Goal: Communication & Community: Answer question/provide support

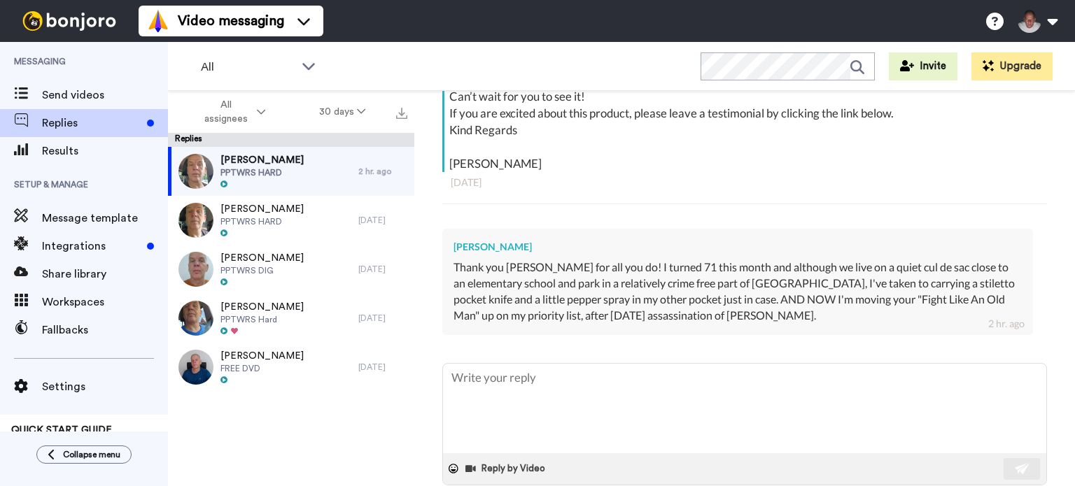
scroll to position [335, 0]
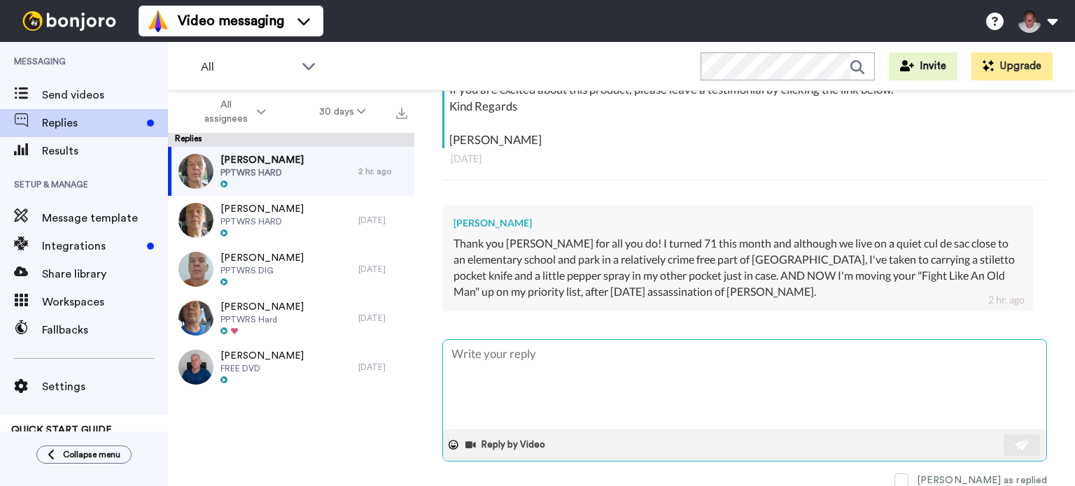
click at [554, 372] on textarea at bounding box center [744, 385] width 603 height 90
type textarea "x"
type textarea "M"
type textarea "x"
type textarea "Mo"
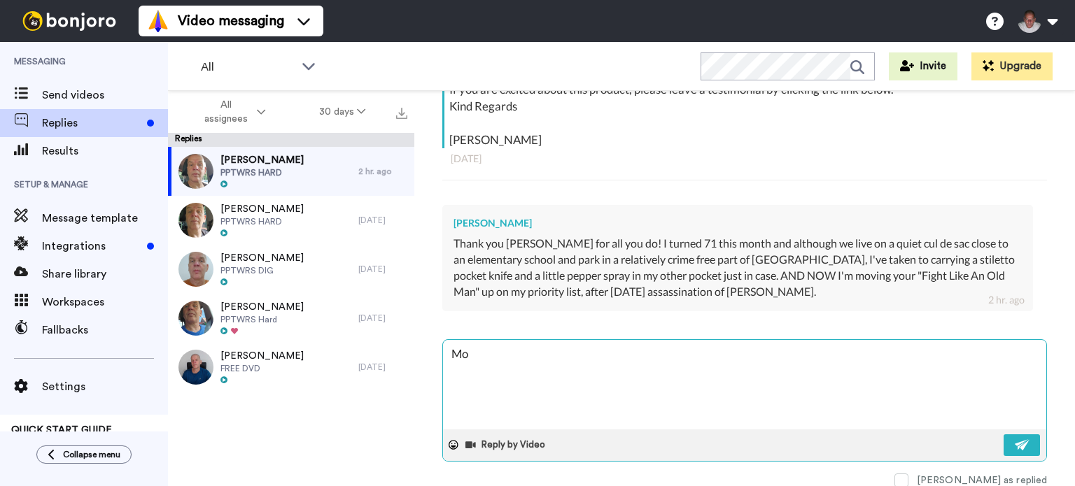
type textarea "x"
type textarea "Mos"
type textarea "x"
type textarea "Most"
type textarea "x"
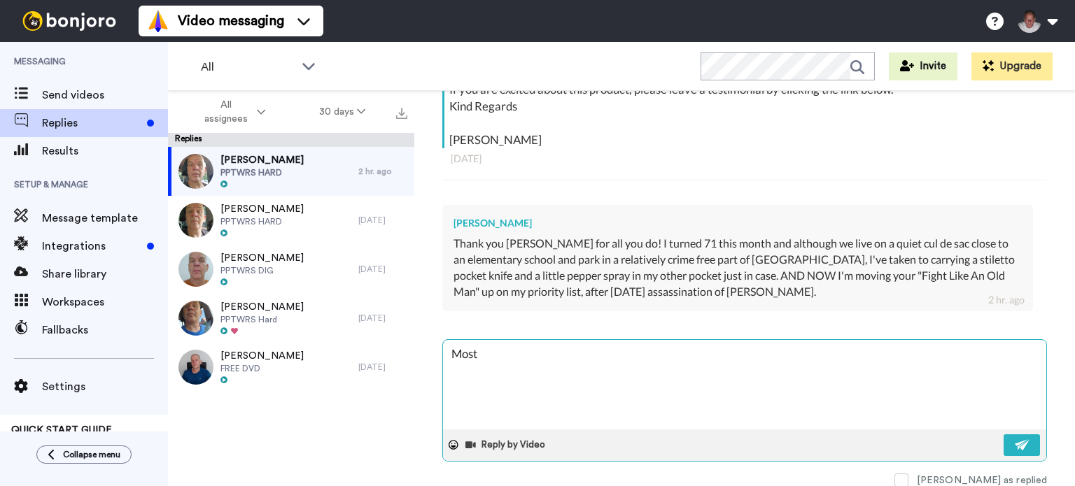
type textarea "Most"
type textarea "x"
type textarea "Most w"
type textarea "x"
type textarea "Most we"
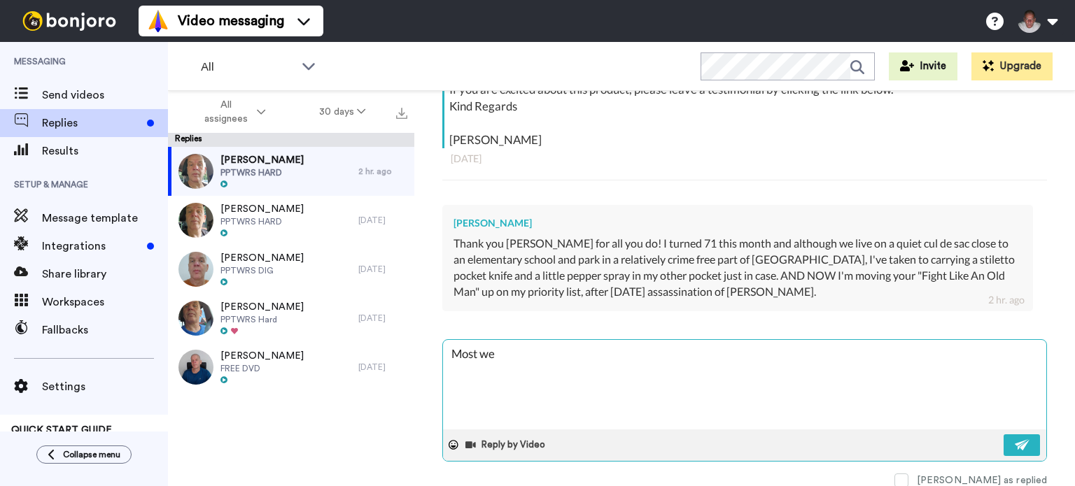
type textarea "x"
type textarea "Most wel"
type textarea "x"
type textarea "Most welc"
type textarea "x"
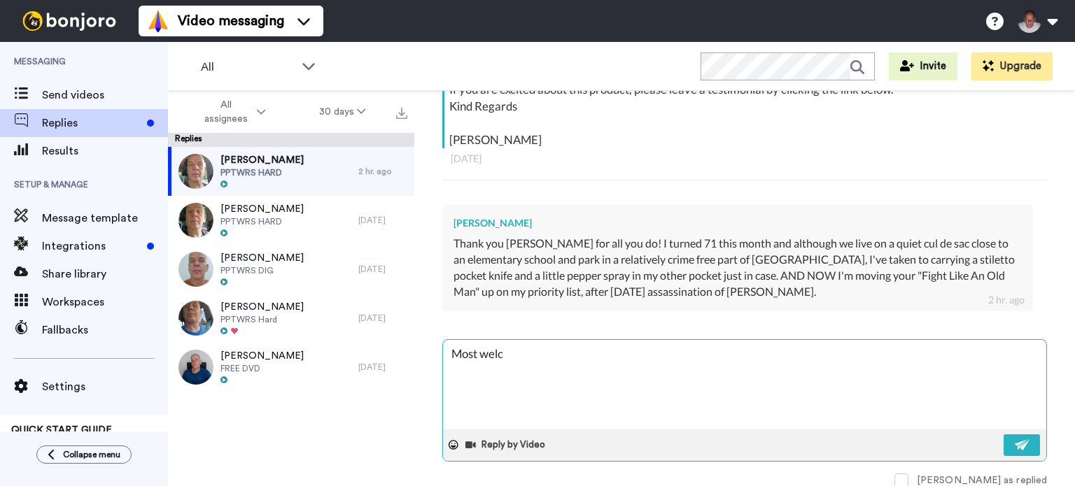
type textarea "Most welco"
type textarea "x"
type textarea "Most welcom"
type textarea "x"
type textarea "Most welcome"
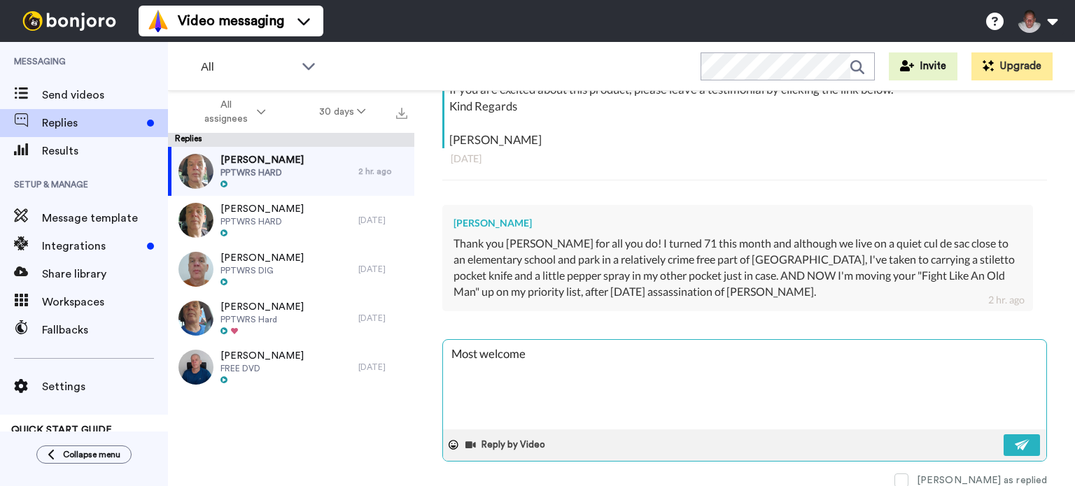
type textarea "x"
type textarea "Most welcome."
type textarea "x"
type textarea "Most welcome."
type textarea "x"
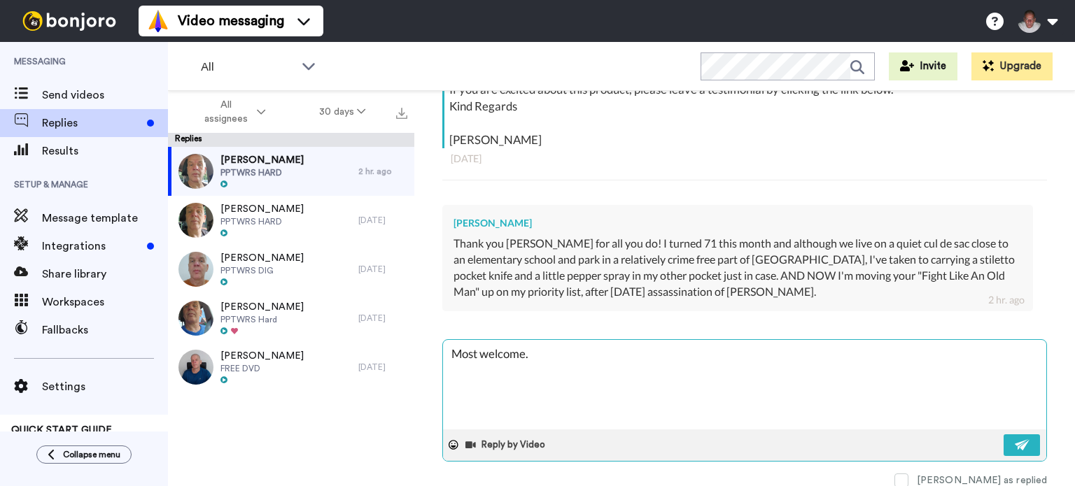
type textarea "Most welcome. G"
type textarea "x"
type textarea "Most welcome. Go"
type textarea "x"
type textarea "Most welcome. Goo"
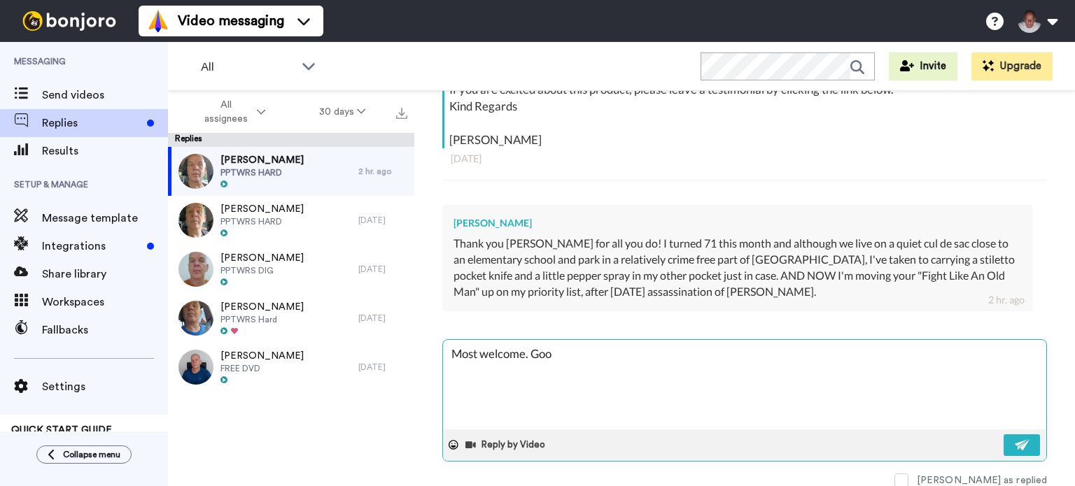
type textarea "x"
type textarea "Most welcome. Good"
type textarea "x"
type textarea "Most welcome. Good"
type textarea "x"
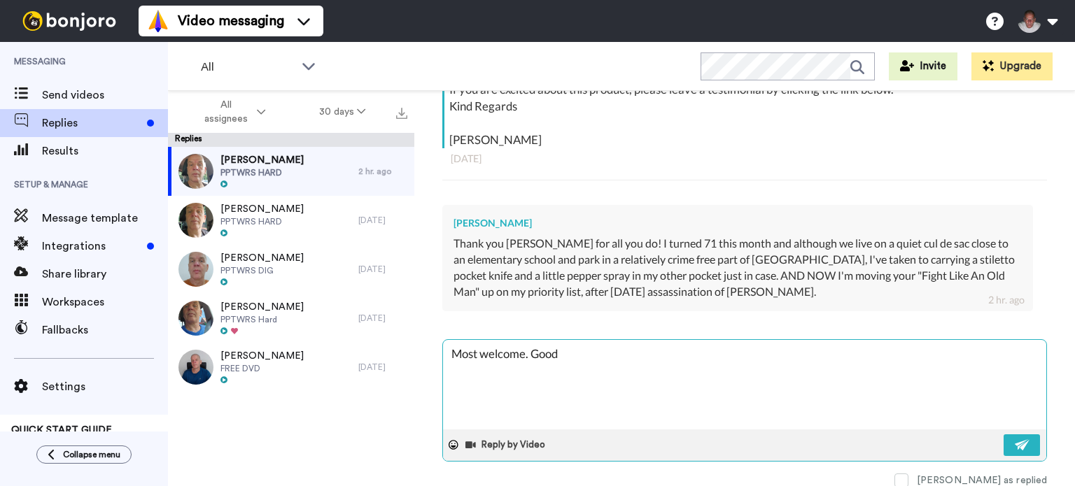
type textarea "Most welcome. Good t"
type textarea "x"
type textarea "Most welcome. Good to"
type textarea "x"
type textarea "Most welcome. Good to"
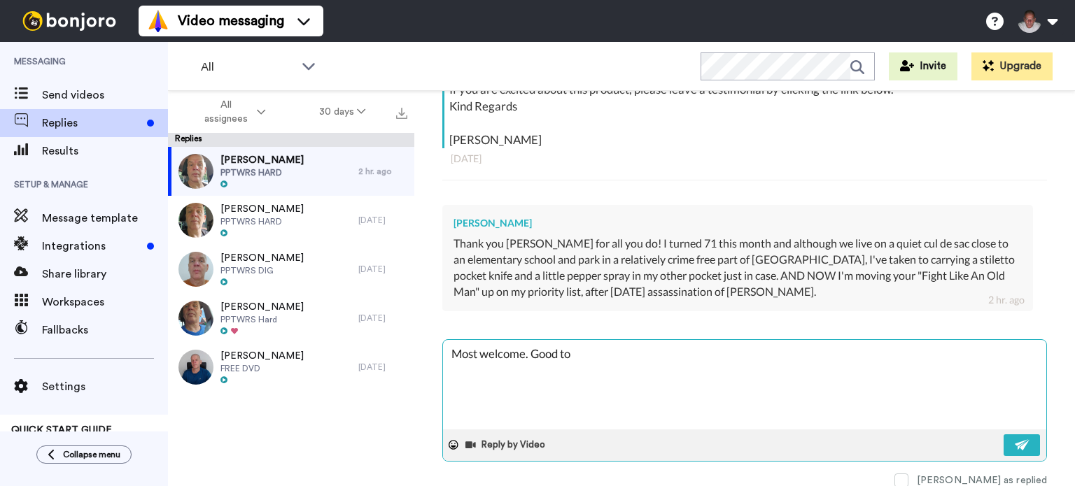
type textarea "x"
type textarea "Most welcome. Good to he"
type textarea "x"
type textarea "Most welcome. Good to hea"
type textarea "x"
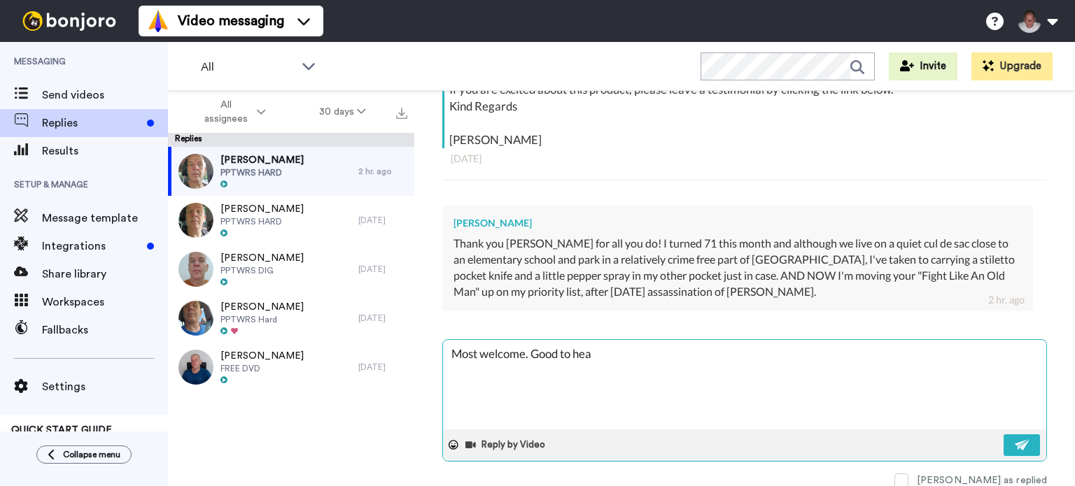
type textarea "Most welcome. Good to hear"
type textarea "x"
type textarea "Most welcome. Good to hear"
type textarea "x"
type textarea "Most welcome. Good to hear y"
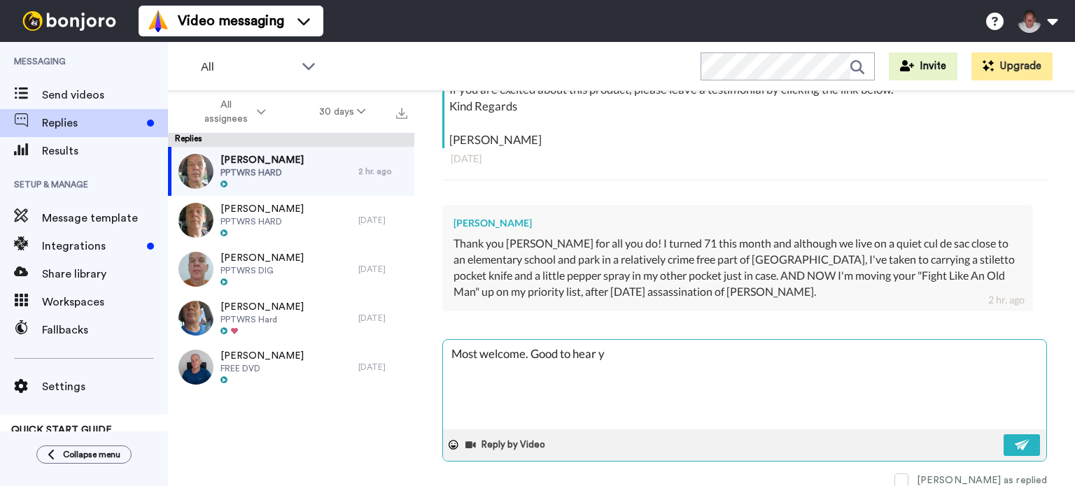
type textarea "x"
type textarea "Most welcome. Good to hear yo"
type textarea "x"
type textarea "Most welcome. Good to hear you"
type textarea "x"
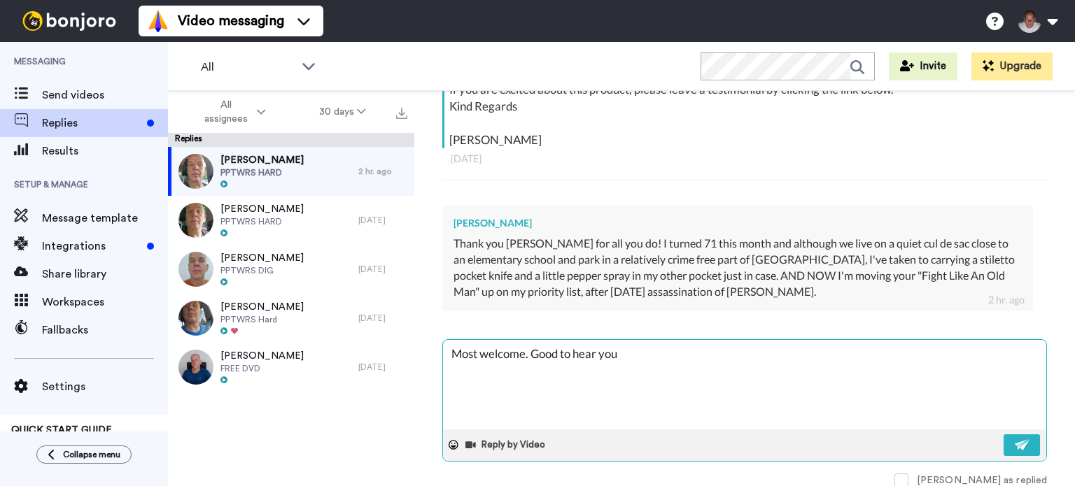
type textarea "Most welcome. Good to hear you"
type textarea "x"
type textarea "Most welcome. Good to hear you a"
type textarea "x"
type textarea "Most welcome. Good to hear you ar"
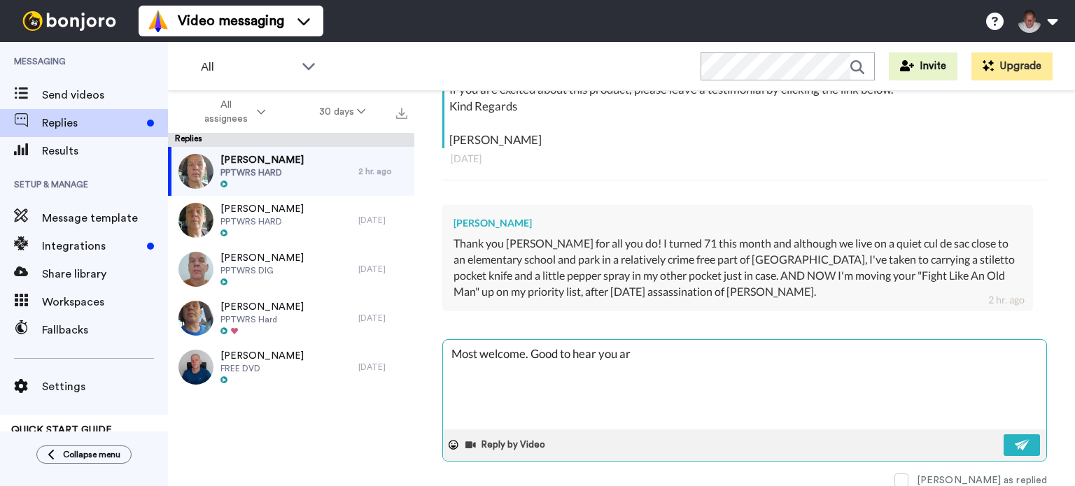
type textarea "x"
type textarea "Most welcome. Good to hear you are"
type textarea "x"
type textarea "Most welcome. Good to hear you are"
type textarea "x"
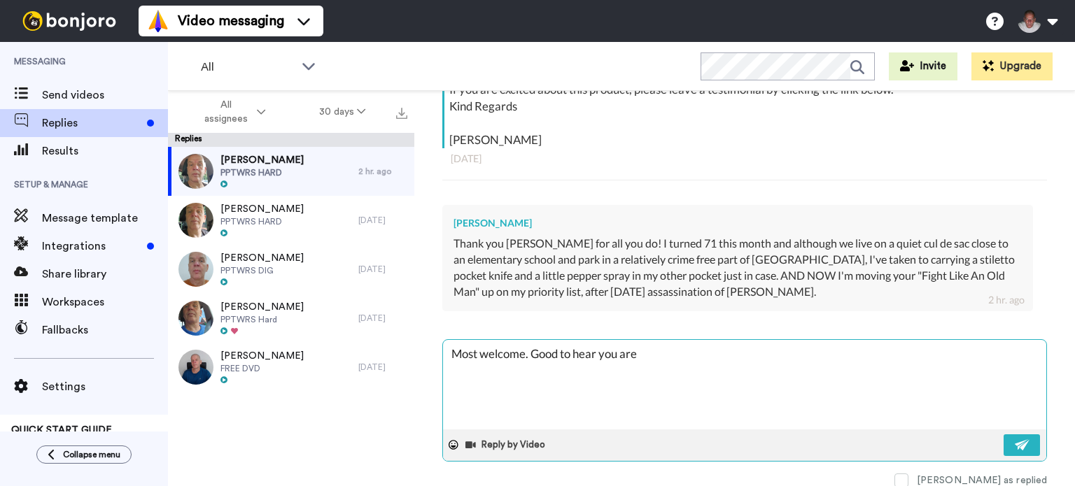
type textarea "Most welcome. Good to hear you are l"
type textarea "x"
type textarea "Most welcome. Good to hear you are li"
type textarea "x"
type textarea "Most welcome. Good to hear you are liv"
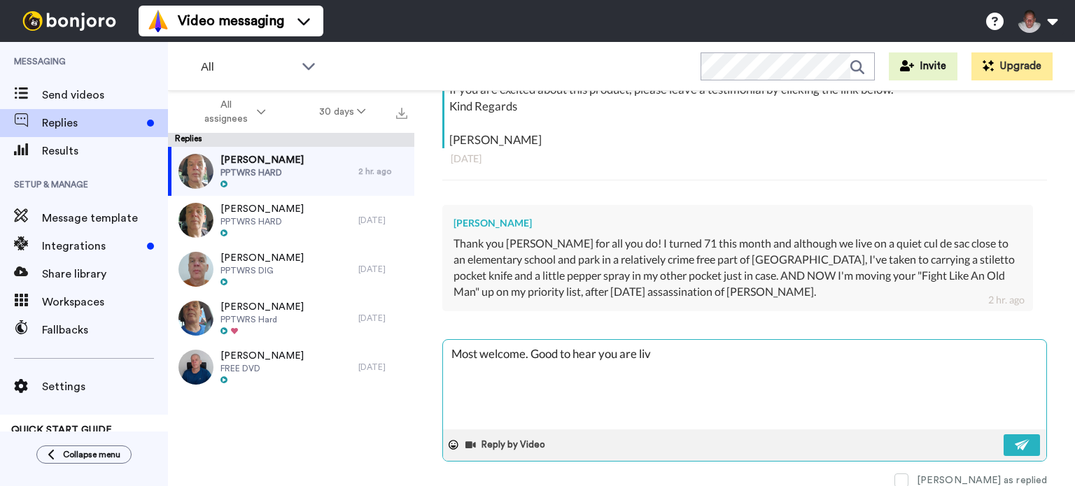
type textarea "x"
type textarea "Most welcome. Good to hear you are livi"
type textarea "x"
type textarea "Most welcome. Good to hear you are livin"
type textarea "x"
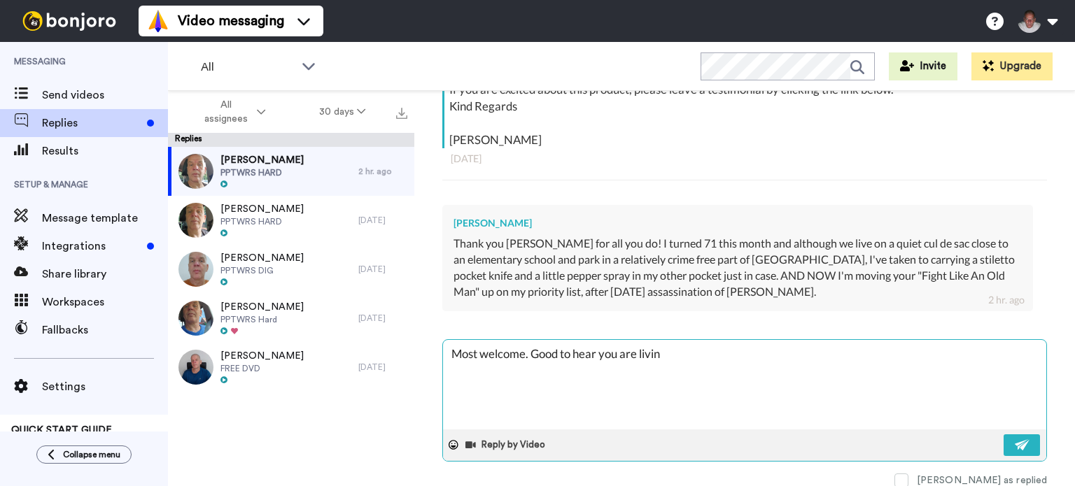
type textarea "Most welcome. Good to hear you are living"
type textarea "x"
type textarea "Most welcome. Good to hear you are living"
type textarea "x"
type textarea "Most welcome. Good to hear you are living s"
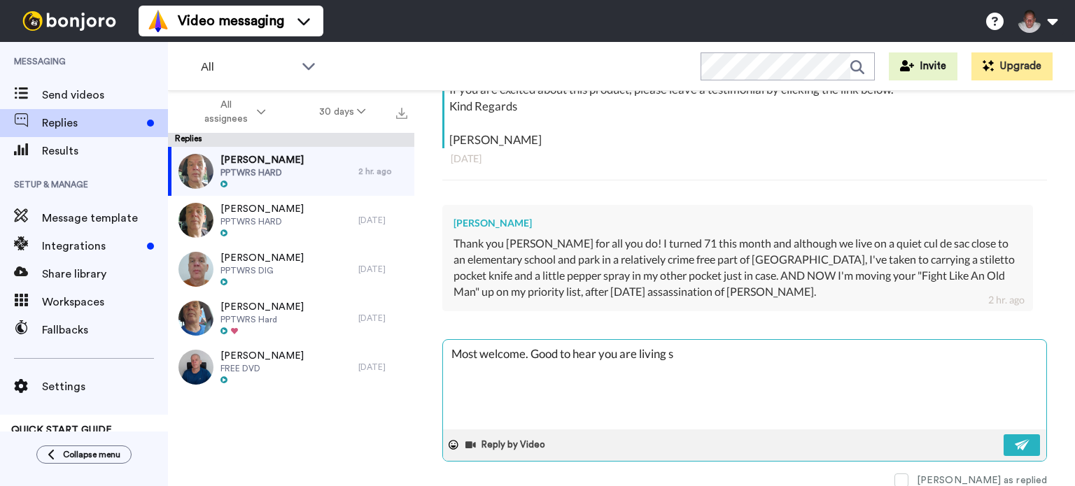
type textarea "x"
type textarea "Most welcome. Good to hear you are living so"
type textarea "x"
type textarea "Most welcome. Good to hear you are living som"
type textarea "x"
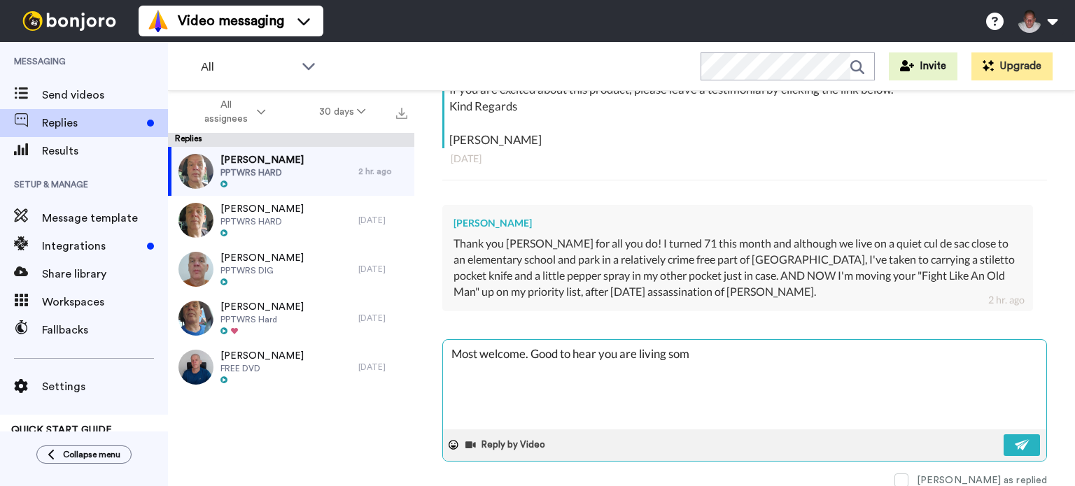
type textarea "Most welcome. Good to hear you are living some"
type textarea "x"
type textarea "Most welcome. Good to hear you are living somew"
type textarea "x"
type textarea "Most welcome. Good to hear you are living somewh"
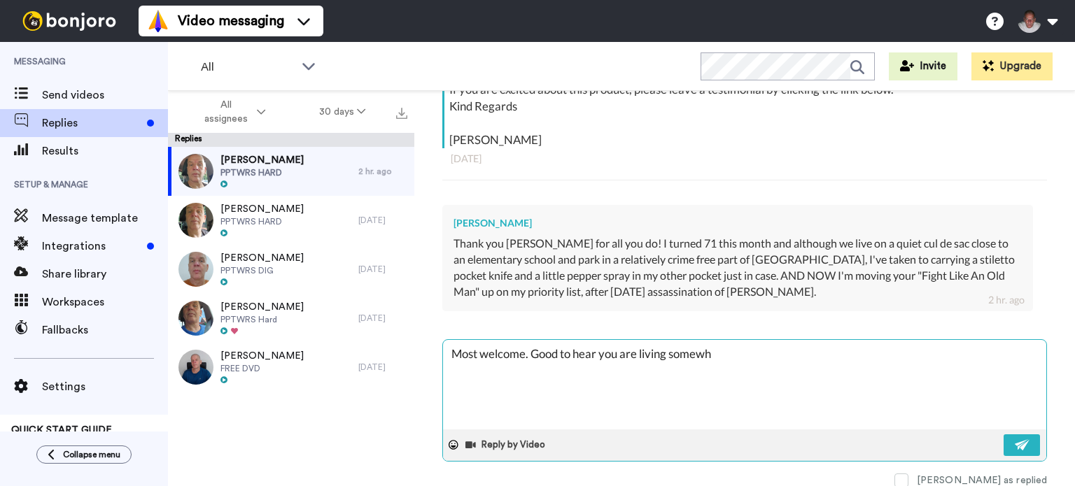
type textarea "x"
type textarea "Most welcome. Good to hear you are living somewhe"
type textarea "x"
type textarea "Most welcome. Good to hear you are living somewher"
type textarea "x"
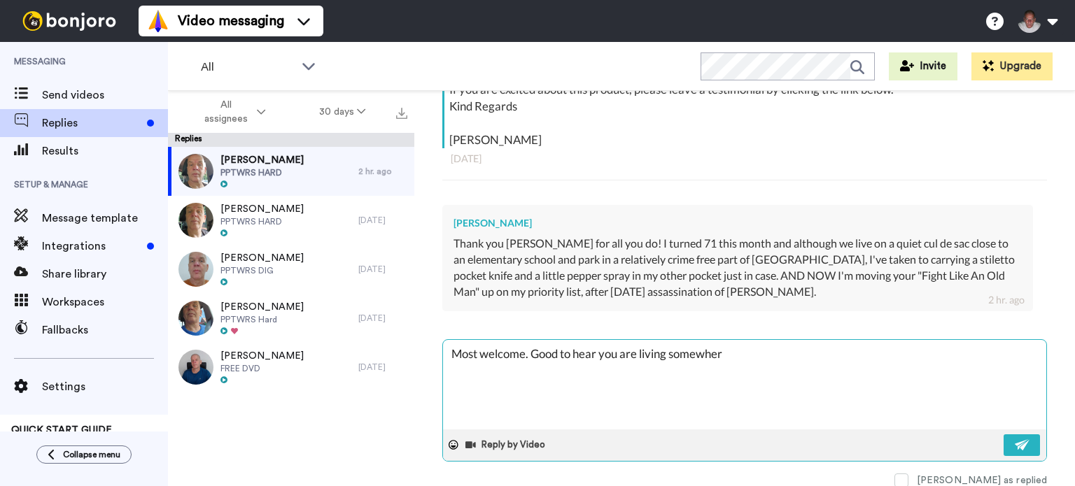
type textarea "Most welcome. Good to hear you are living somewhere"
type textarea "x"
type textarea "Most welcome. Good to hear you are living somewhere"
type textarea "x"
type textarea "Most welcome. Good to hear you are living somewhere s"
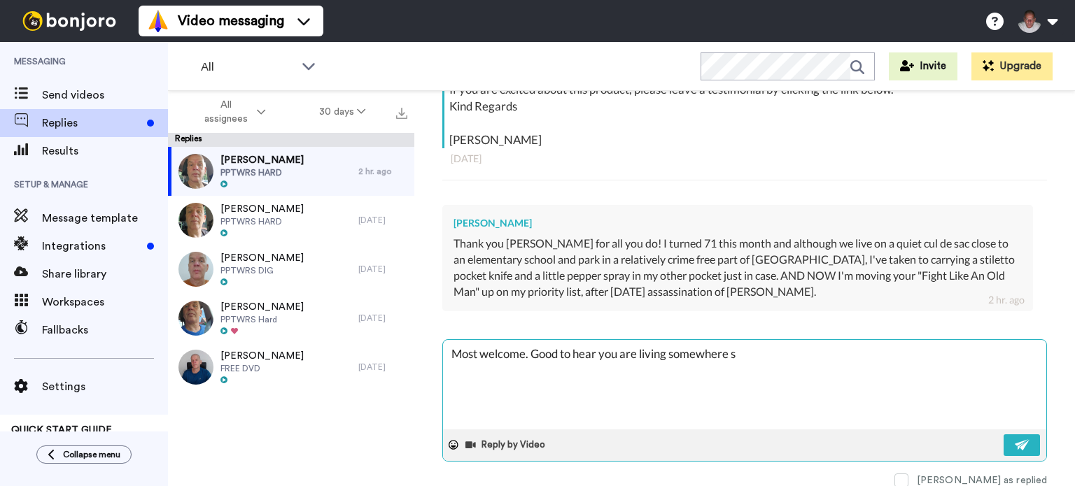
type textarea "x"
type textarea "Most welcome. Good to hear you are living somewhere sa"
type textarea "x"
type textarea "Most welcome. Good to hear you are living somewhere saf"
type textarea "x"
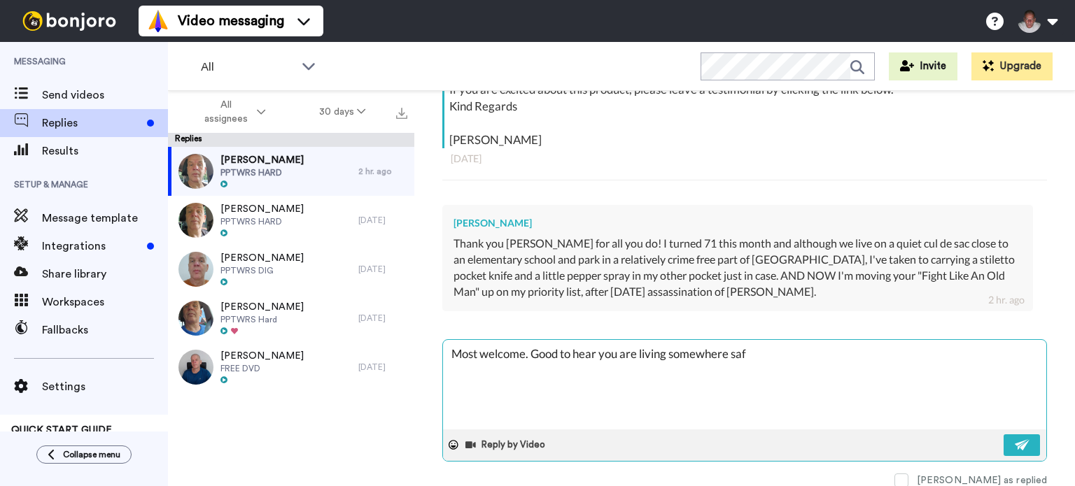
type textarea "Most welcome. Good to hear you are living somewhere safe"
type textarea "x"
type textarea "Most welcome. Good to hear you are living somewhere safe"
type textarea "x"
type textarea "Most welcome. Good to hear you are living somewhere safe a"
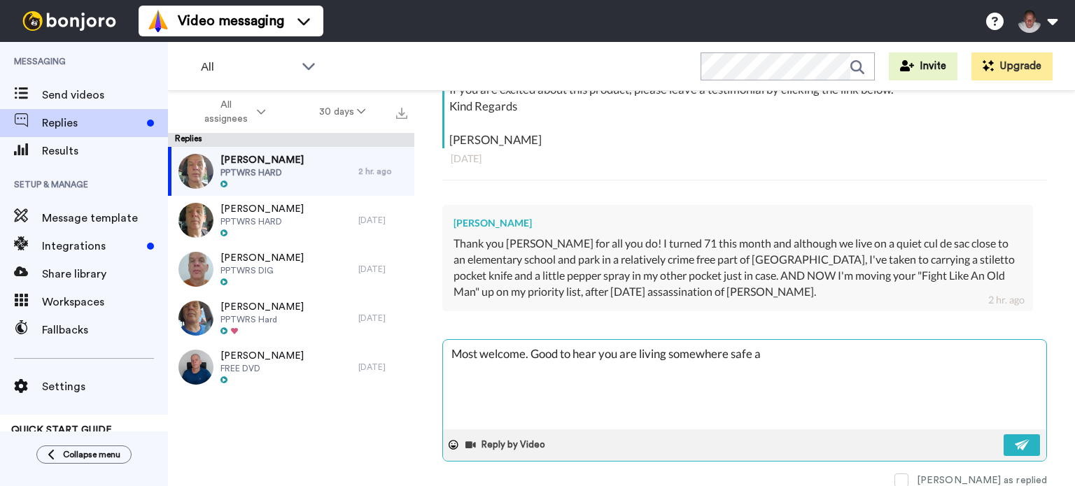
type textarea "x"
type textarea "Most welcome. Good to hear you are living somewhere safe an"
type textarea "x"
type textarea "Most welcome. Good to hear you are living somewhere safe and"
type textarea "x"
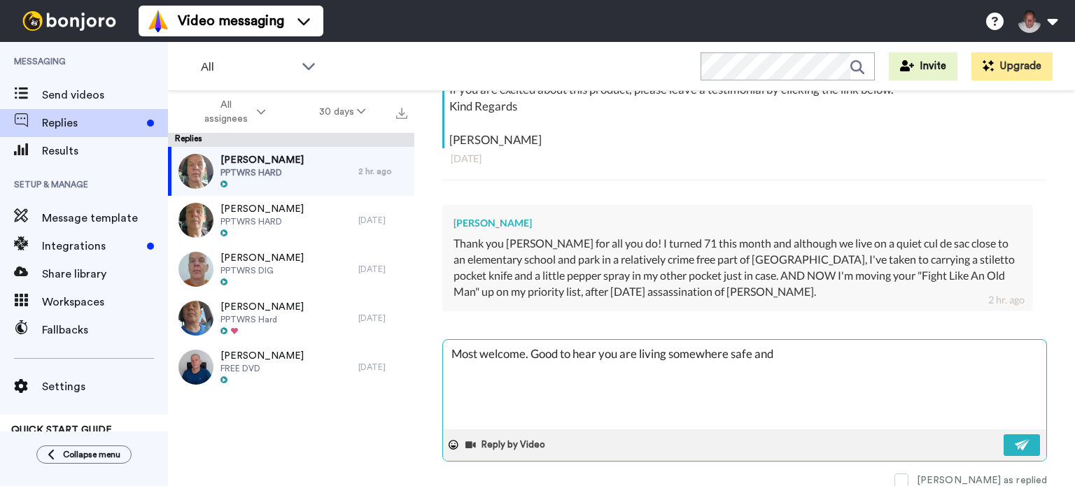
type textarea "Most welcome. Good to hear you are living somewhere safe and"
type textarea "x"
type textarea "Most welcome. Good to hear you are living somewhere safe and t"
type textarea "x"
type textarea "Most welcome. Good to hear you are living somewhere safe and ta"
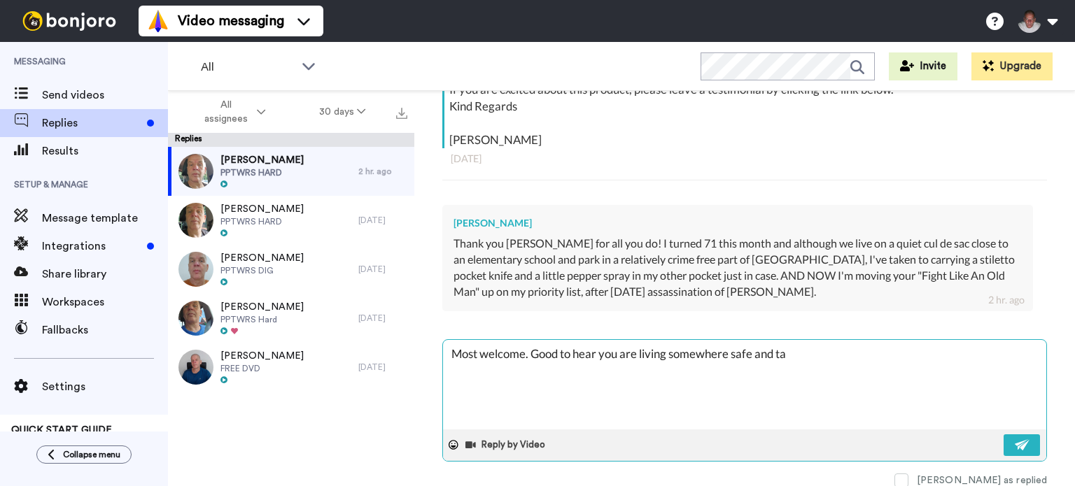
type textarea "x"
type textarea "Most welcome. Good to hear you are living somewhere safe and tak"
type textarea "x"
type textarea "Most welcome. Good to hear you are living somewhere safe and [PERSON_NAME]"
type textarea "x"
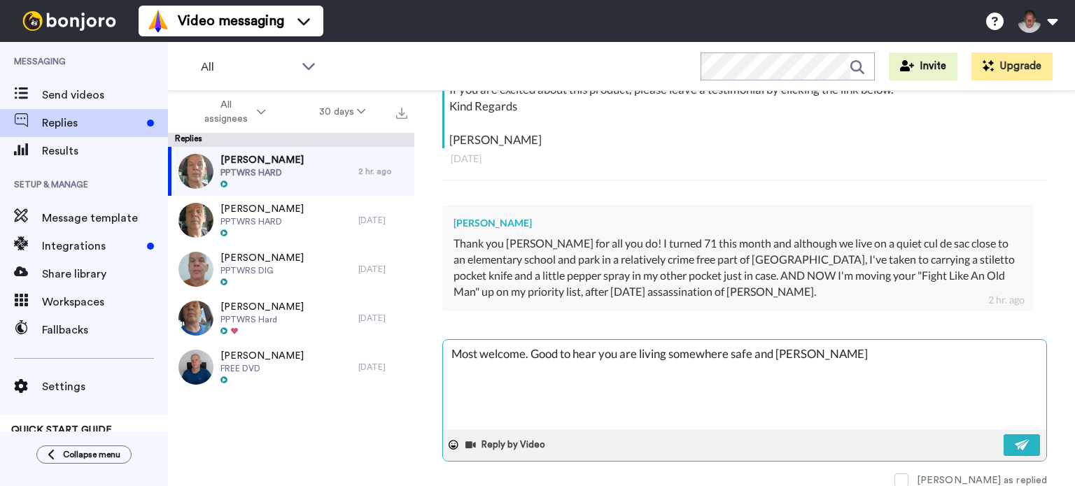
type textarea "Most welcome. Good to hear you are living somewhere safe and [PERSON_NAME]"
type textarea "x"
type textarea "Most welcome. Good to hear you are living somewhere safe and taking"
type textarea "x"
type textarea "Most welcome. Good to hear you are living somewhere safe and taking"
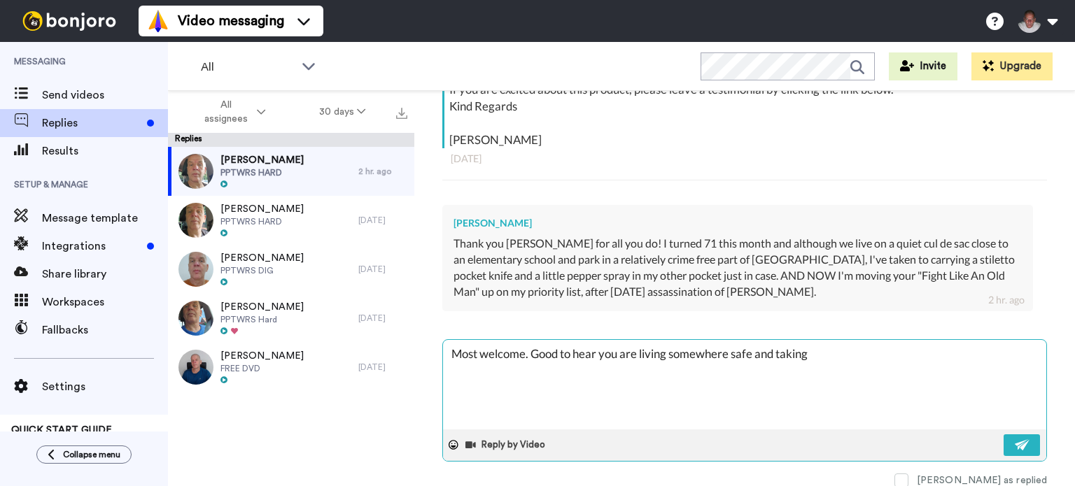
type textarea "x"
type textarea "Most welcome. Good to hear you are living somewhere safe and taking t"
type textarea "x"
type textarea "Most welcome. Good to hear you are living somewhere safe and taking th"
type textarea "x"
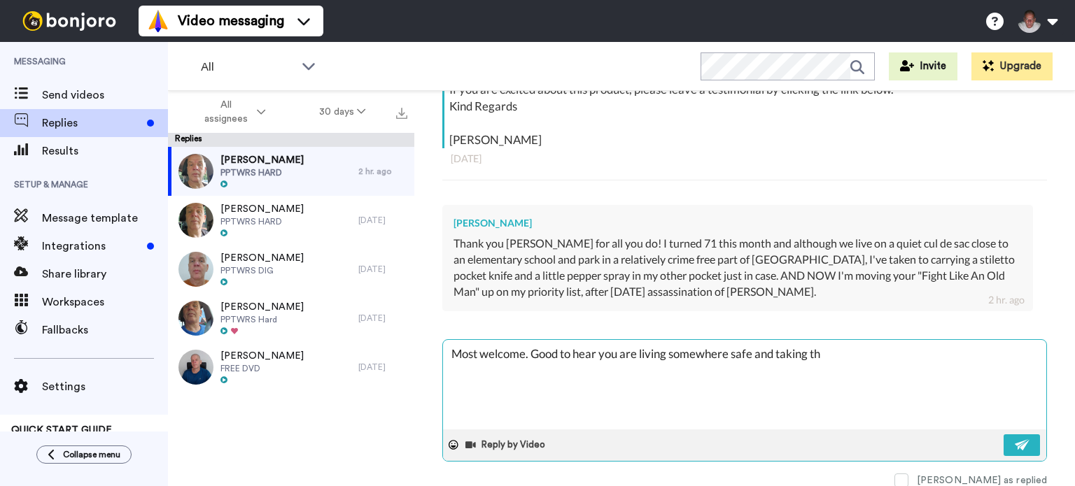
type textarea "Most welcome. Good to hear you are living somewhere safe and taking the"
type textarea "x"
type textarea "Most welcome. Good to hear you are living somewhere safe and taking the"
type textarea "x"
type textarea "Most welcome. Good to hear you are living somewhere safe and taking the r"
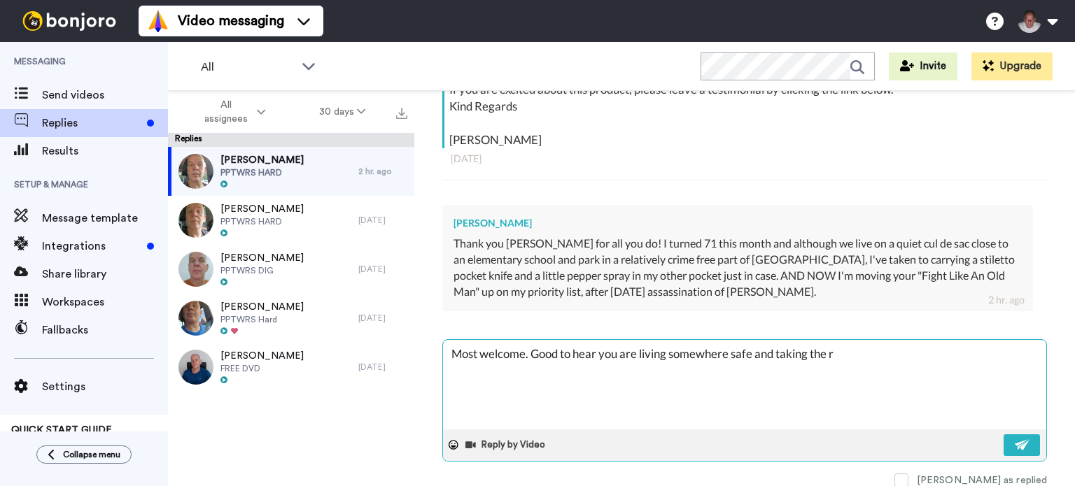
type textarea "x"
type textarea "Most welcome. Good to hear you are living somewhere safe and taking the ri"
type textarea "x"
type textarea "Most welcome. Good to hear you are living somewhere safe and taking the rig"
type textarea "x"
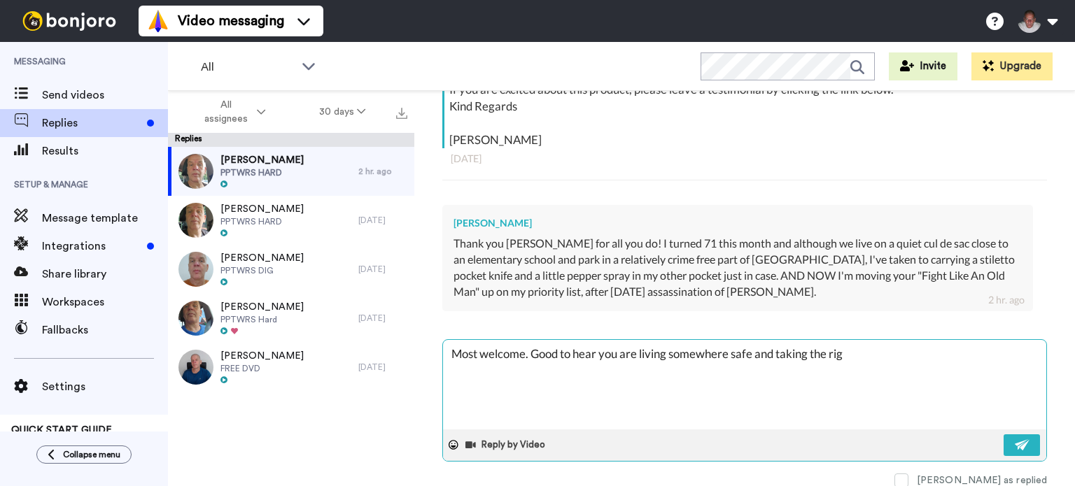
type textarea "Most welcome. Good to hear you are living somewhere safe and taking the righ"
type textarea "x"
type textarea "Most welcome. Good to hear you are living somewhere safe and taking the right"
type textarea "x"
type textarea "Most welcome. Good to hear you are living somewhere safe and taking the right"
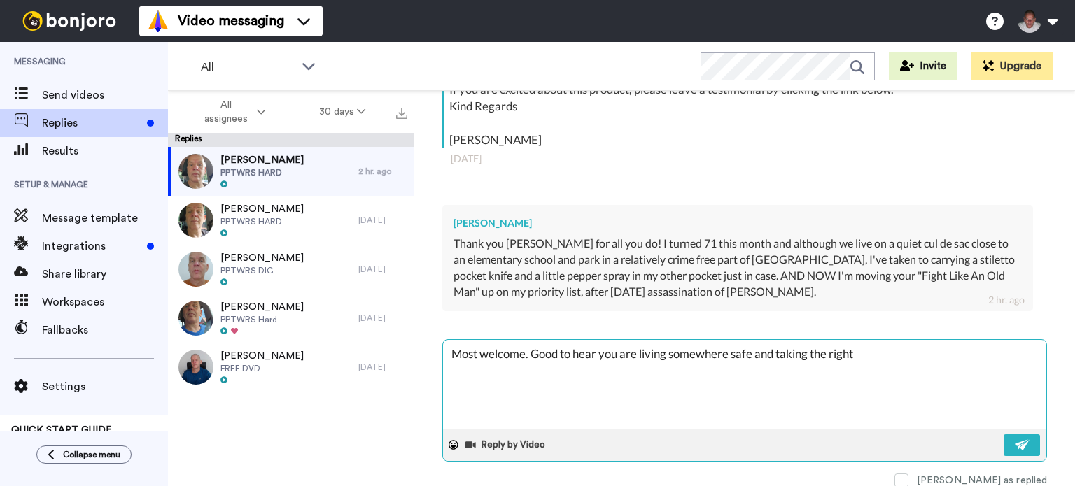
type textarea "x"
type textarea "Most welcome. Good to hear you are living somewhere safe and taking the right p"
type textarea "x"
type textarea "Most welcome. Good to hear you are living somewhere safe and taking the right pr"
type textarea "x"
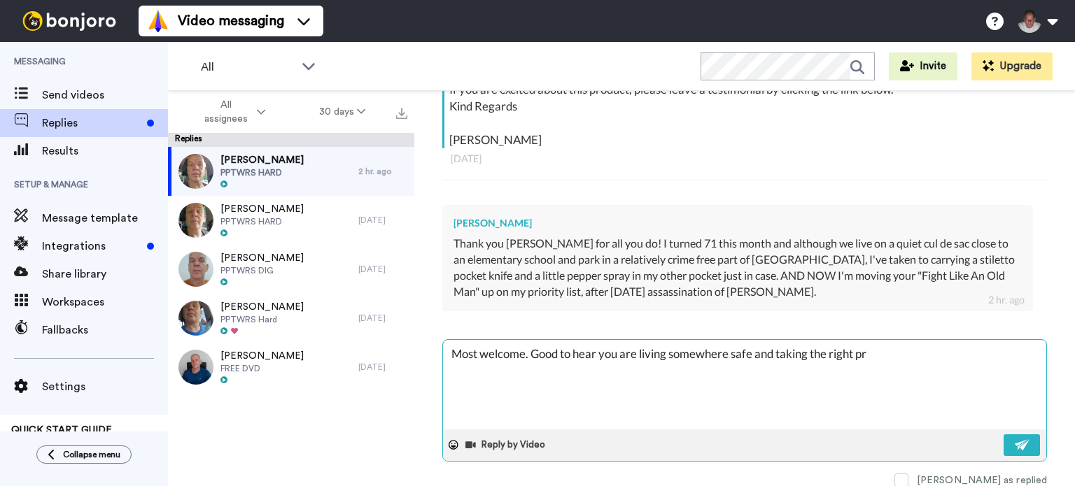
type textarea "Most welcome. Good to hear you are living somewhere safe and taking the right p…"
type textarea "x"
type textarea "Most welcome. Good to hear you are living somewhere safe and taking the right p…"
type textarea "x"
type textarea "Most welcome. Good to hear you are living somewhere safe and taking the right p…"
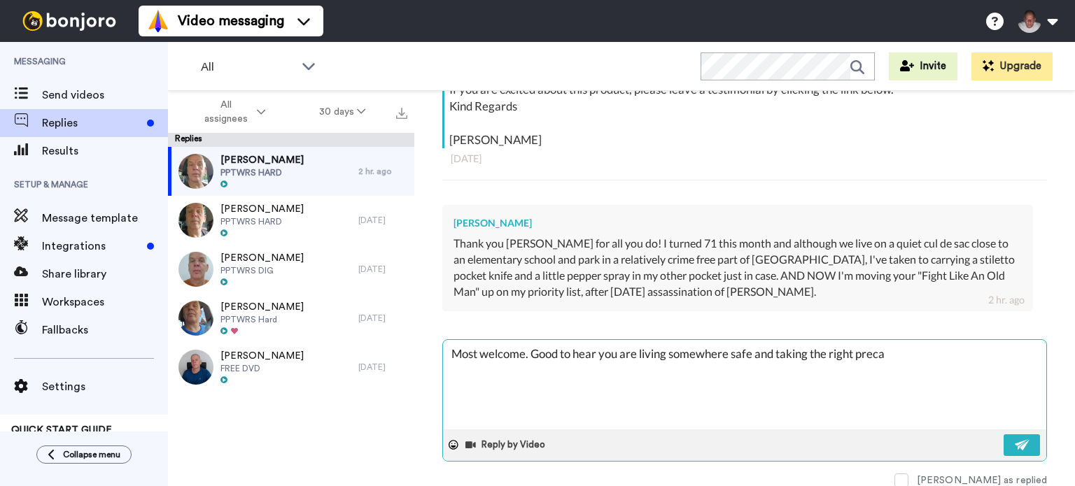
type textarea "x"
type textarea "Most welcome. Good to hear you are living somewhere safe and taking the right p…"
type textarea "x"
type textarea "Most welcome. Good to hear you are living somewhere safe and taking the right p…"
type textarea "x"
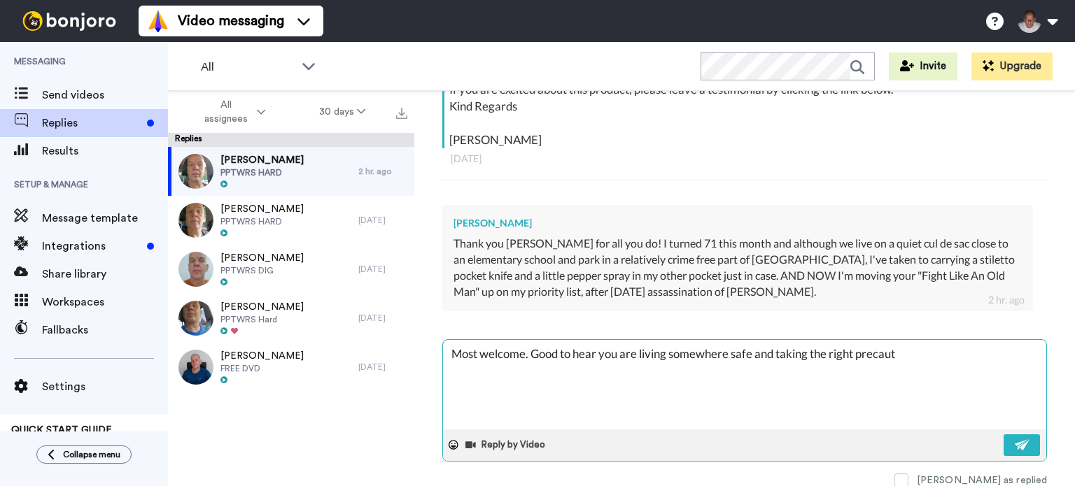
type textarea "Most welcome. Good to hear you are living somewhere safe and taking the right p…"
type textarea "x"
type textarea "Most welcome. Good to hear you are living somewhere safe and taking the right p…"
type textarea "x"
type textarea "Most welcome. Good to hear you are living somewhere safe and taking the right p…"
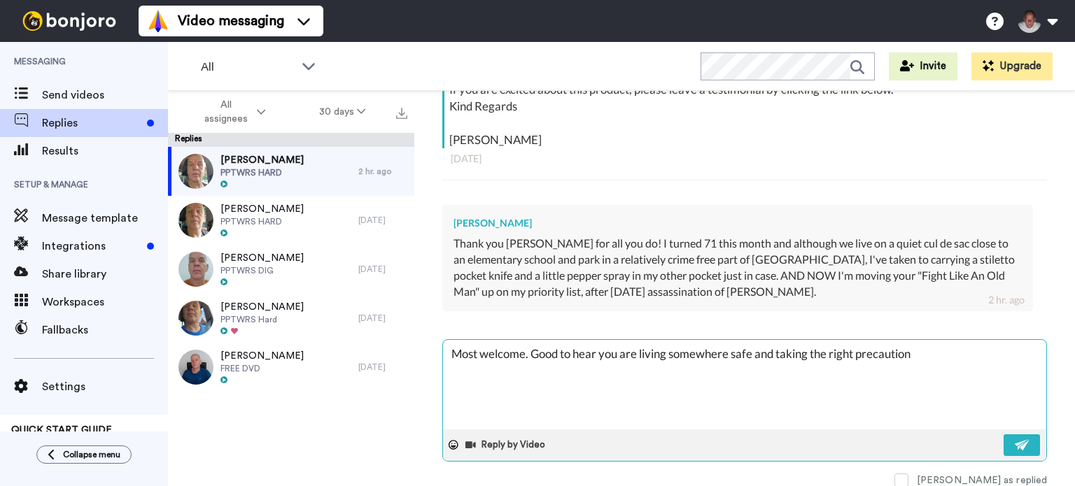
type textarea "x"
type textarea "Most welcome. Good to hear you are living somewhere safe and taking the right p…"
type textarea "x"
type textarea "Most welcome. Good to hear you are living somewhere safe and taking the right p…"
type textarea "x"
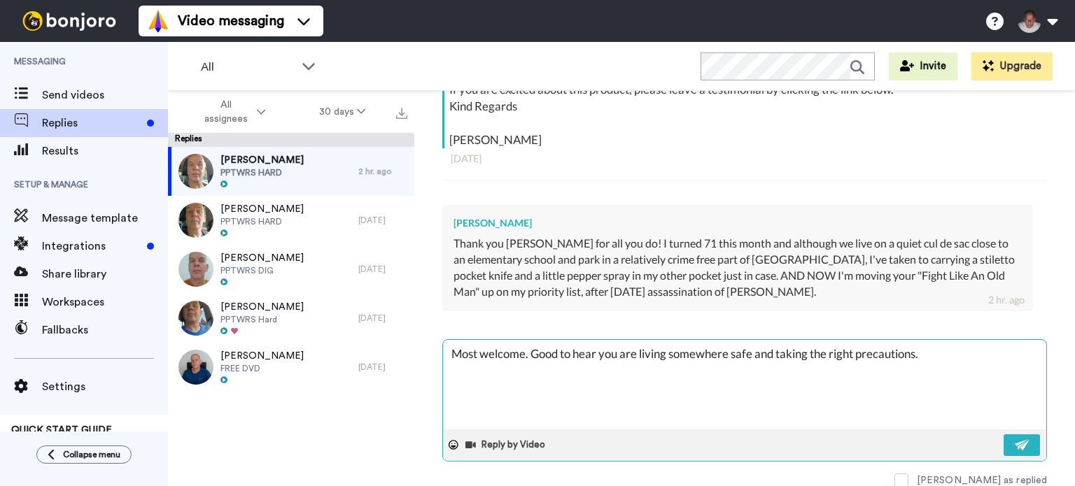
type textarea "Most welcome. Good to hear you are living somewhere safe and taking the right p…"
type textarea "x"
type textarea "Most welcome. Good to hear you are living somewhere safe and taking the right p…"
type textarea "x"
type textarea "Most welcome. Good to hear you are living somewhere safe and taking the right p…"
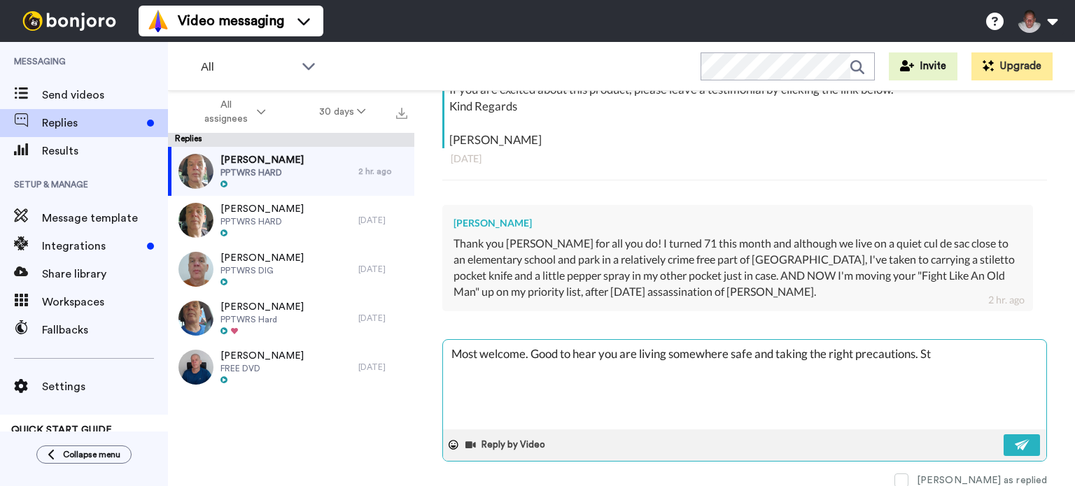
type textarea "x"
type textarea "Most welcome. Good to hear you are living somewhere safe and taking the right p…"
type textarea "x"
type textarea "Most welcome. Good to hear you are living somewhere safe and taking the right p…"
type textarea "x"
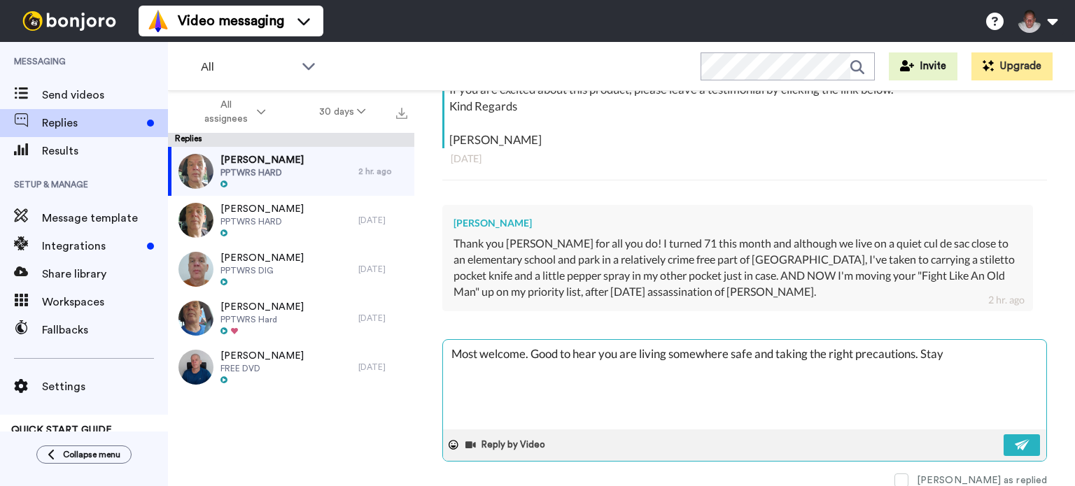
type textarea "Most welcome. Good to hear you are living somewhere safe and taking the right p…"
type textarea "x"
type textarea "Most welcome. Good to hear you are living somewhere safe and taking the right p…"
type textarea "x"
type textarea "Most welcome. Good to hear you are living somewhere safe and taking the right p…"
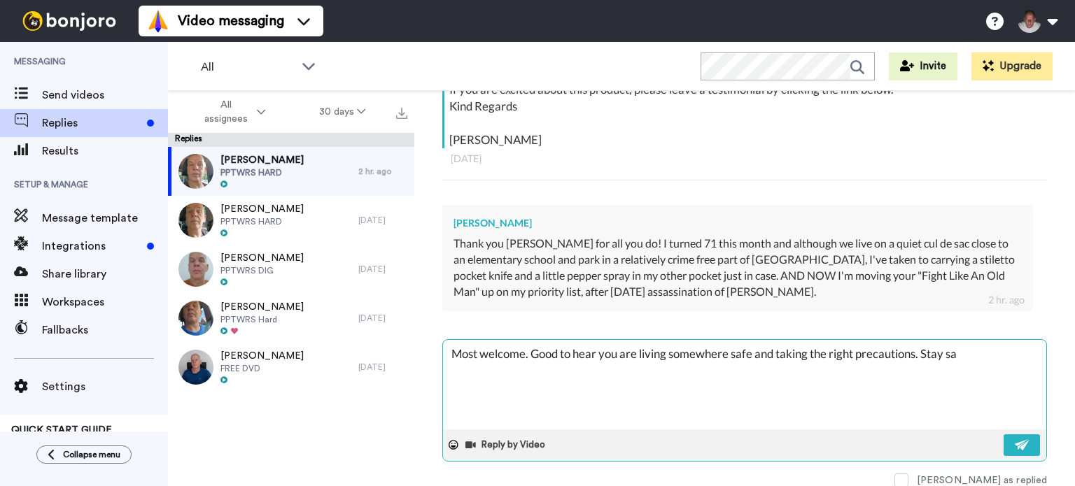
type textarea "x"
type textarea "Most welcome. Good to hear you are living somewhere safe and taking the right p…"
type textarea "x"
type textarea "Most welcome. Good to hear you are living somewhere safe and taking the right p…"
type textarea "x"
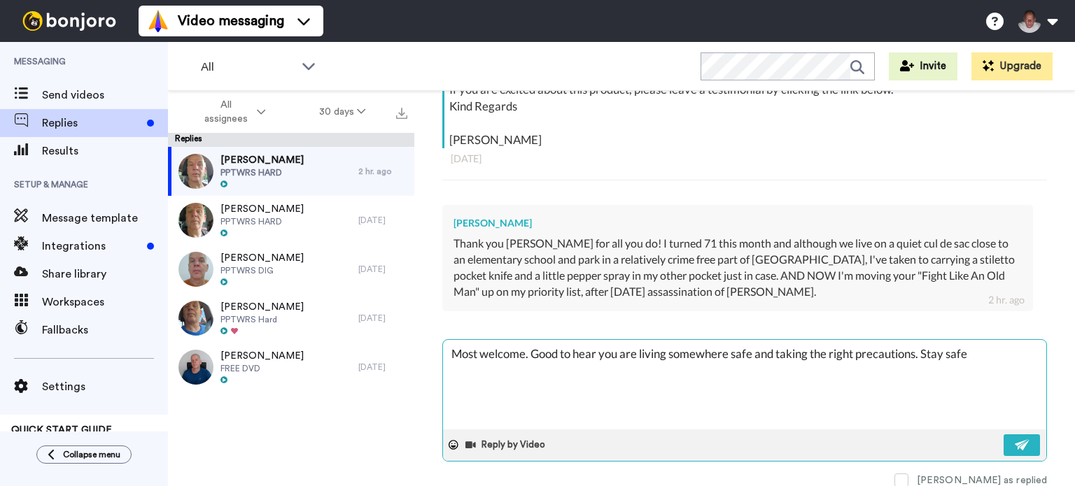
type textarea "Most welcome. Good to hear you are living somewhere safe and taking the right p…"
click at [1015, 447] on img at bounding box center [1022, 445] width 15 height 11
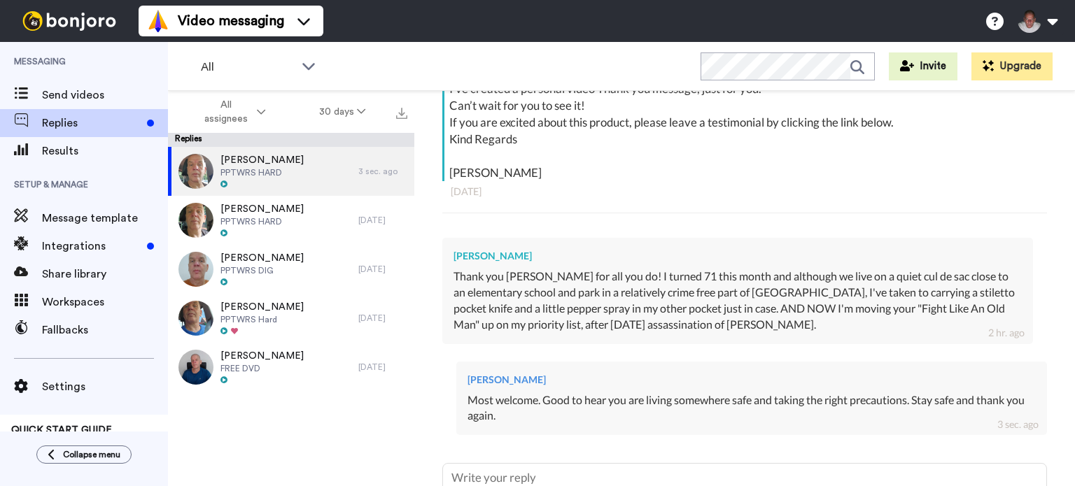
scroll to position [286, 0]
